Goal: Task Accomplishment & Management: Use online tool/utility

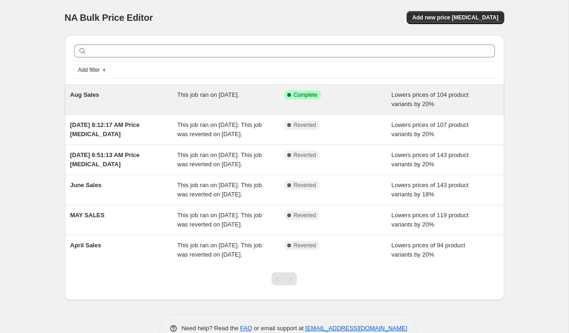
click at [160, 99] on div "Aug Sales" at bounding box center [123, 99] width 107 height 19
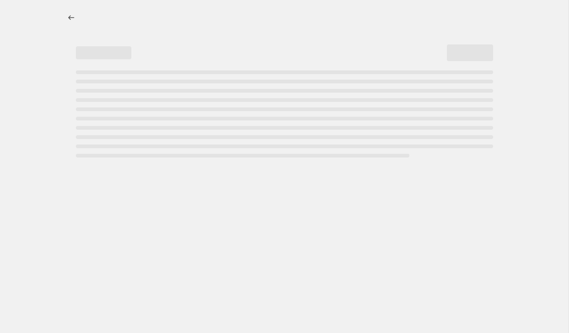
select select "percentage"
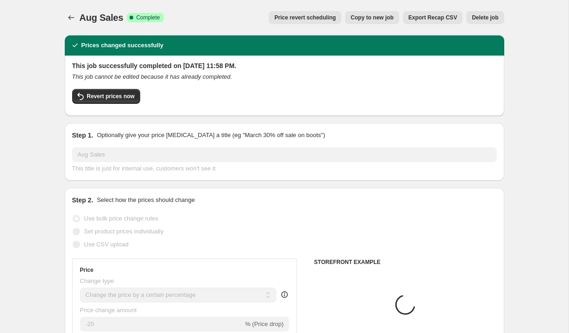
select select "collection"
